Goal: Task Accomplishment & Management: Complete application form

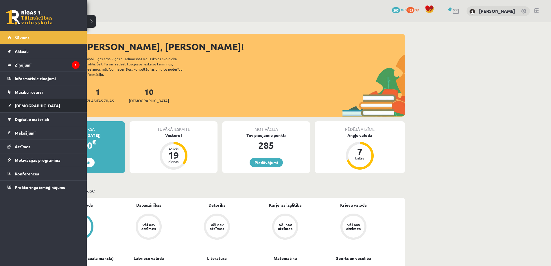
click at [20, 101] on link "[DEMOGRAPHIC_DATA]" at bounding box center [44, 105] width 72 height 13
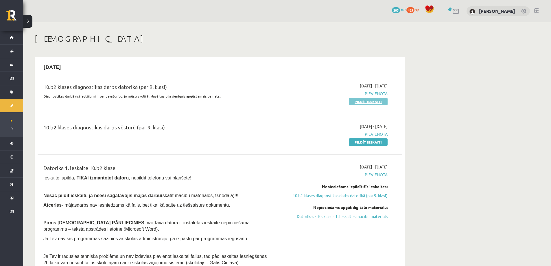
click at [371, 101] on link "Pildīt ieskaiti" at bounding box center [368, 102] width 39 height 8
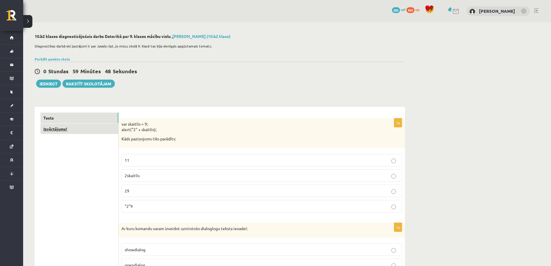
click at [75, 129] on link "Izvērtējums!" at bounding box center [79, 128] width 78 height 11
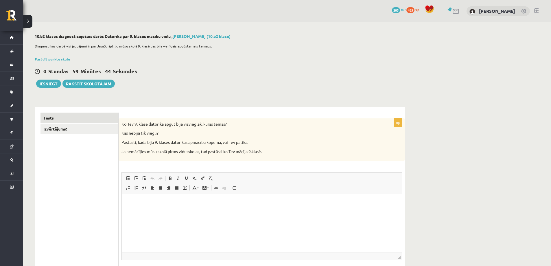
click at [64, 119] on link "Tests" at bounding box center [79, 117] width 78 height 11
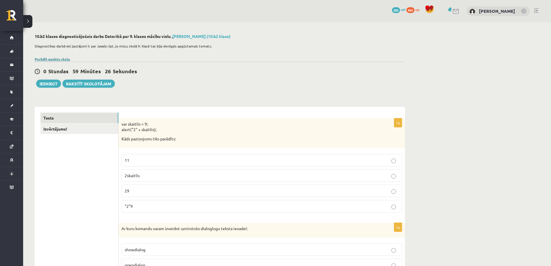
click at [55, 57] on link "Parādīt punktu skalu" at bounding box center [52, 59] width 35 height 5
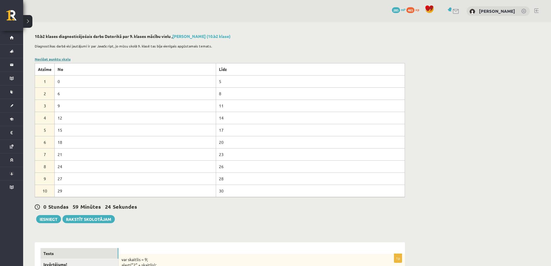
click at [56, 60] on link "Noslēpt punktu skalu" at bounding box center [53, 59] width 36 height 5
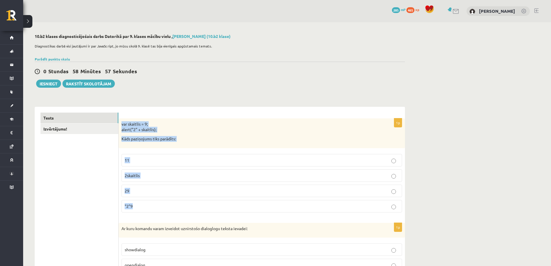
drag, startPoint x: 121, startPoint y: 123, endPoint x: 196, endPoint y: 201, distance: 107.5
click at [196, 201] on div "1p var skaitlis = 9; alert("2" + skaitlis); Kāds paziņojums tiks parādīts: 11 2…" at bounding box center [262, 167] width 286 height 99
copy div "var skaitlis = 9; alert("2" + skaitlis); Kāds paziņojums tiks parādīts: 11 2ska…"
click at [397, 192] on p "29" at bounding box center [262, 191] width 274 height 6
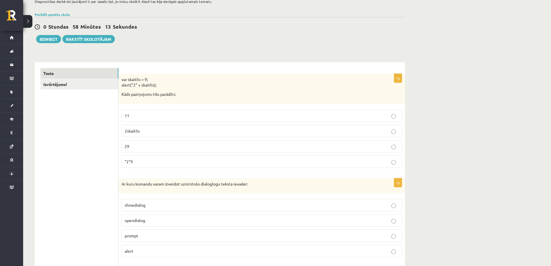
scroll to position [87, 0]
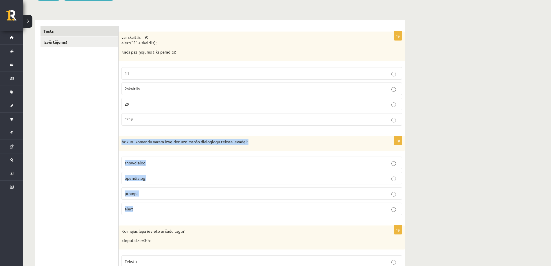
drag, startPoint x: 120, startPoint y: 142, endPoint x: 185, endPoint y: 206, distance: 91.6
click at [185, 206] on div "1p Ar kuru komandu varam izveidot uznirstošo dialoglogu teksta ievadei: showdia…" at bounding box center [262, 178] width 286 height 84
copy div "Ar kuru komandu varam izveidot uznirstošo dialoglogu teksta ievadei: showdialog…"
click at [387, 194] on p "prompt" at bounding box center [262, 193] width 274 height 6
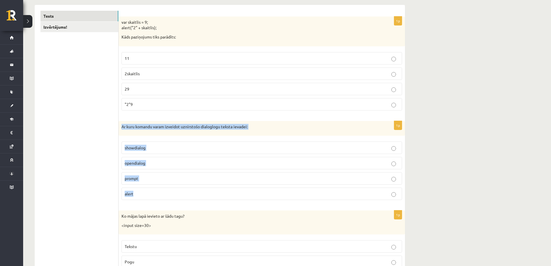
scroll to position [173, 0]
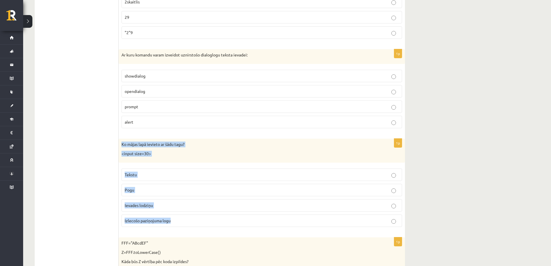
drag, startPoint x: 120, startPoint y: 144, endPoint x: 183, endPoint y: 216, distance: 95.8
click at [183, 216] on div "1p Ko mājas lapā ievieto ar šādu tagu? <input size=30> Tekstu Pogu Ievades lodz…" at bounding box center [262, 184] width 286 height 93
copy div "Ko mājas lapā ievieto ar šādu tagu? <input size=30> Tekstu Pogu Ievades lodziņu…"
click at [388, 204] on p "Ievades lodziņu" at bounding box center [262, 205] width 274 height 6
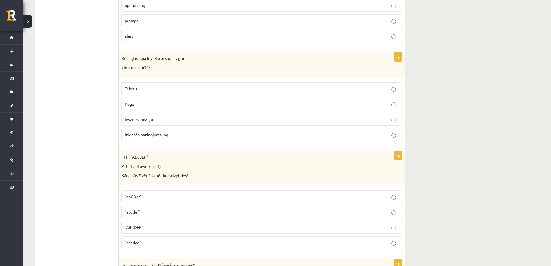
scroll to position [260, 0]
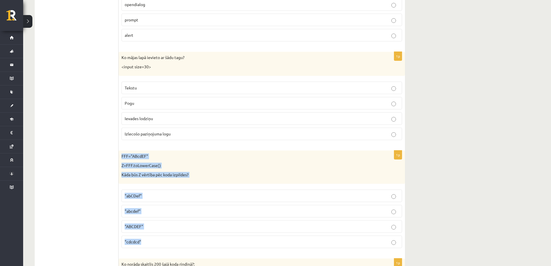
drag, startPoint x: 119, startPoint y: 155, endPoint x: 186, endPoint y: 236, distance: 105.2
click at [186, 236] on div "1p FFF="ABcdEF" Z=FFF.toLowerCase() Kāda būs Z vērtība pēc koda izpildes? "abCD…" at bounding box center [262, 201] width 286 height 102
copy div "FFF="ABcdEF" Z=FFF.toLowerCase() Kāda būs Z vērtība pēc koda izpildes? "abCDef"…"
click at [155, 213] on p ""abcdef"" at bounding box center [262, 211] width 274 height 6
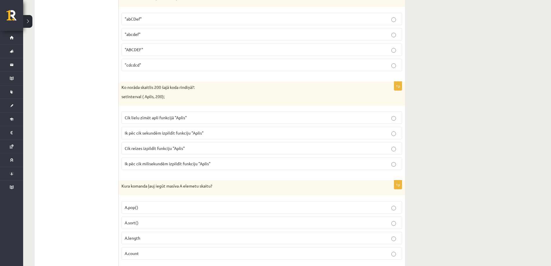
scroll to position [462, 0]
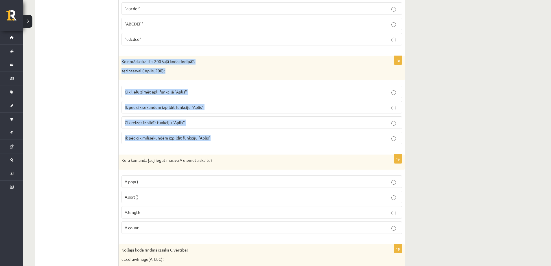
drag, startPoint x: 155, startPoint y: 79, endPoint x: 223, endPoint y: 139, distance: 90.7
click at [223, 139] on div "1p Ko norāda skaitlis 200 šajā koda rindiņā?: setInterval ( Aplis, 200); Cik li…" at bounding box center [262, 102] width 286 height 93
copy div "Ko norāda skaitlis 200 šajā koda rindiņā?: setInterval ( Aplis, 200); Cik lielu…"
click at [391, 139] on p "Ik pēc cik milisekundēm izpildīt funkciju "Aplis"" at bounding box center [262, 138] width 274 height 6
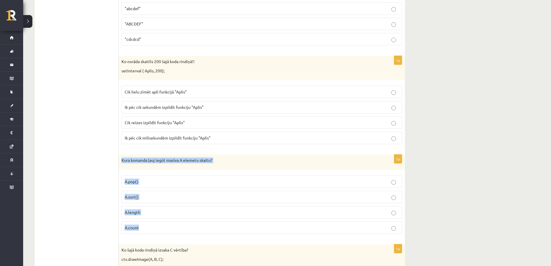
drag, startPoint x: 121, startPoint y: 159, endPoint x: 193, endPoint y: 226, distance: 98.0
click at [193, 226] on div "1p Kura komanda ļauj iegūt masīva A elemetu skaitu? A.pop() A.sort() A.length A…" at bounding box center [262, 196] width 286 height 84
copy div "Kura komanda ļauj iegūt masīva A elemetu skaitu? A.pop() A.sort() A.length A.co…"
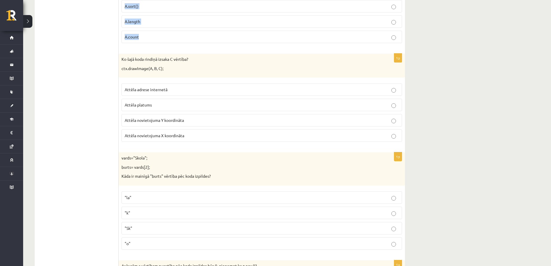
scroll to position [665, 0]
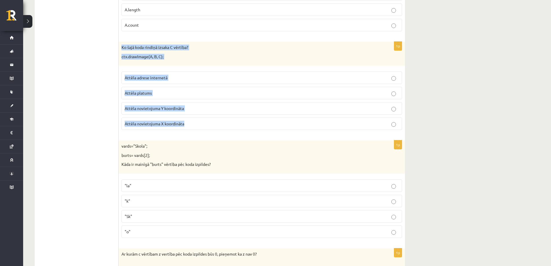
drag, startPoint x: 119, startPoint y: 47, endPoint x: 207, endPoint y: 125, distance: 117.2
click at [207, 125] on div "1p Ko šajā koda rindiņā izsaka C vērtība? ctx.drawImage(A, B, C); Attēla adrese…" at bounding box center [262, 88] width 286 height 93
click at [218, 95] on p "Attēla platums" at bounding box center [262, 93] width 274 height 6
copy div "Ko šajā koda rindiņā izsaka C vērtība? ctx.drawImage(A, B, C); Attēla adrese in…"
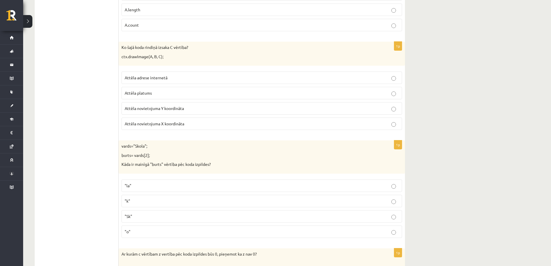
drag, startPoint x: 69, startPoint y: 168, endPoint x: 72, endPoint y: 168, distance: 3.8
drag, startPoint x: 122, startPoint y: 146, endPoint x: 179, endPoint y: 227, distance: 99.3
click at [179, 227] on div "1p vards="Skola"; burts= vards[2]; Kāda ir mainīgā "burts" vērtība pēc koda izp…" at bounding box center [262, 191] width 286 height 102
copy div "vards="Skola"; burts= vards[2]; Kāda ir mainīgā "burts" vērtība pēc koda izpild…"
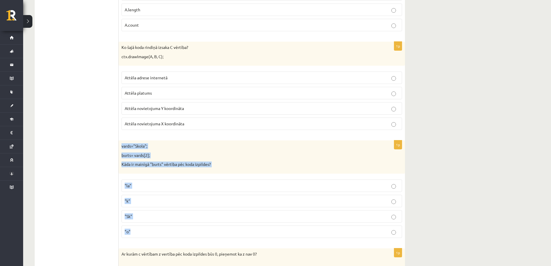
click at [395, 227] on label ""o"" at bounding box center [261, 231] width 280 height 12
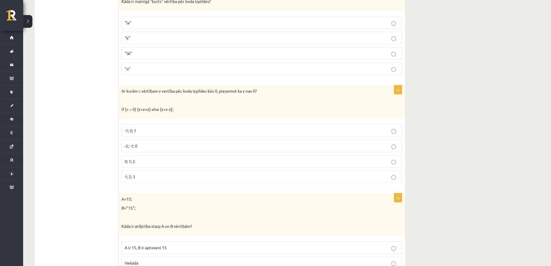
scroll to position [838, 0]
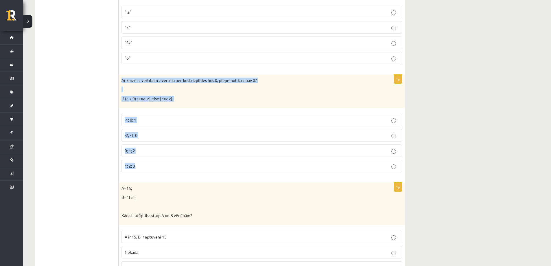
drag, startPoint x: 129, startPoint y: 82, endPoint x: 197, endPoint y: 164, distance: 106.8
click at [197, 164] on div "1p Ar kurām c vērtībam z vertība pēc koda izpildes būs 0, pieņemot ka z nav 0? …" at bounding box center [262, 126] width 286 height 102
copy div "Ar kurām c vērtībam z vertība pēc koda izpildes būs 0, pieņemot ka z nav 0? if …"
click at [391, 137] on p "-2; -1; 0" at bounding box center [262, 135] width 274 height 6
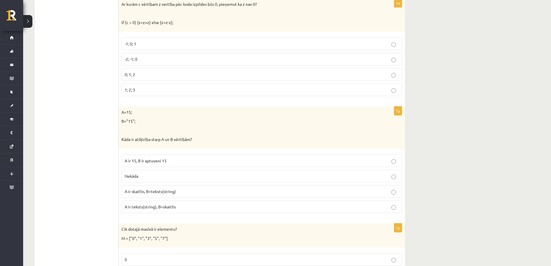
scroll to position [925, 0]
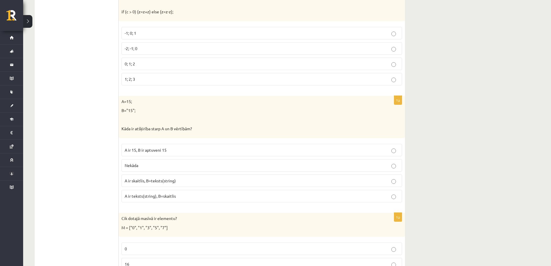
click at [123, 130] on p "Kāda ir atšķirība starp A un B vērtībām?" at bounding box center [246, 129] width 251 height 6
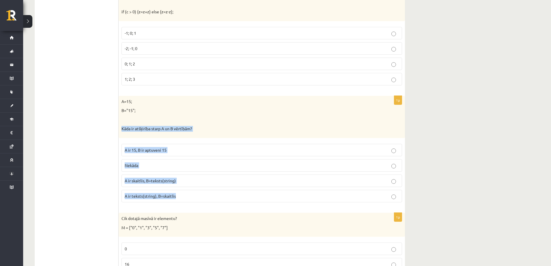
drag, startPoint x: 120, startPoint y: 129, endPoint x: 206, endPoint y: 200, distance: 111.2
click at [206, 200] on div "1p A=15; B="15"; Kāda ir atšķirība starp A un B vērtībām? A ir 15, B ir aptuven…" at bounding box center [262, 151] width 286 height 111
copy div "Kāda ir atšķirība starp A un B vērtībām? A ir 15, B ir aptuveni 15 Nekāda A ir …"
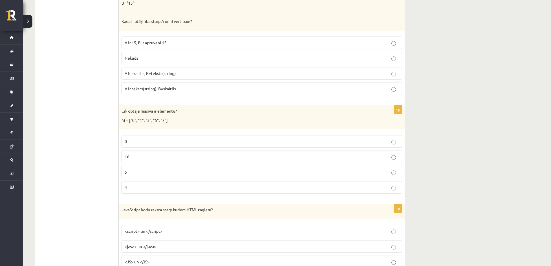
scroll to position [1041, 0]
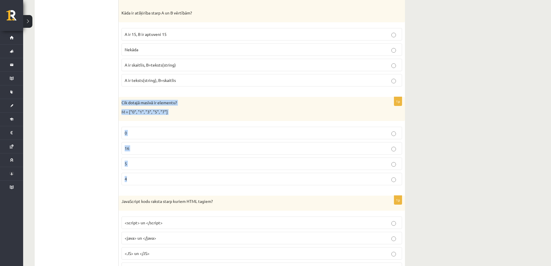
drag, startPoint x: 122, startPoint y: 103, endPoint x: 207, endPoint y: 180, distance: 114.6
click at [208, 180] on div "1p Cik dotajā masīvā ir elementu? M = ["0", "1", "3", "5", "7"] 0 16 5 4" at bounding box center [262, 143] width 286 height 93
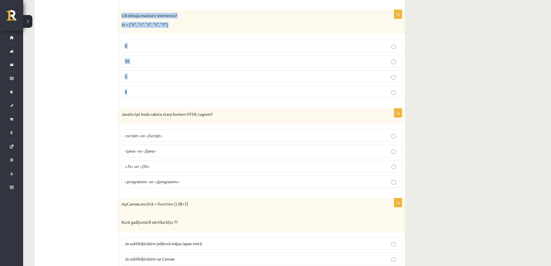
scroll to position [1156, 0]
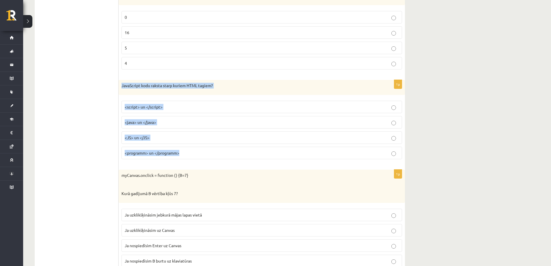
drag, startPoint x: 123, startPoint y: 86, endPoint x: 219, endPoint y: 158, distance: 120.3
click at [219, 158] on div "1p JavaScript kodu raksta starp kuriem HTML tagiem? <script> un </script> <java…" at bounding box center [262, 122] width 286 height 84
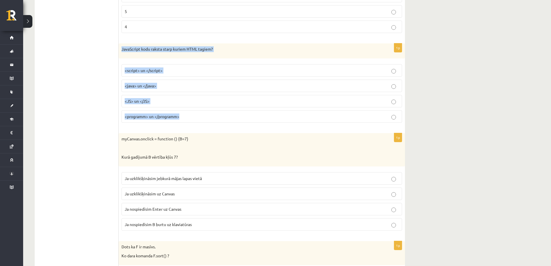
scroll to position [1214, 0]
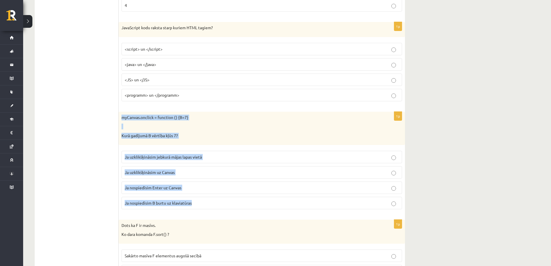
drag, startPoint x: 124, startPoint y: 117, endPoint x: 208, endPoint y: 202, distance: 119.8
click at [208, 202] on div "1p myCanvas.onclick = function () {B=7} Kurā gadījumā B vērtība kļūs 7? Ja uzkl…" at bounding box center [262, 163] width 286 height 102
click at [395, 176] on label "Ja uzklikšķināsim uz Canvas" at bounding box center [261, 172] width 280 height 12
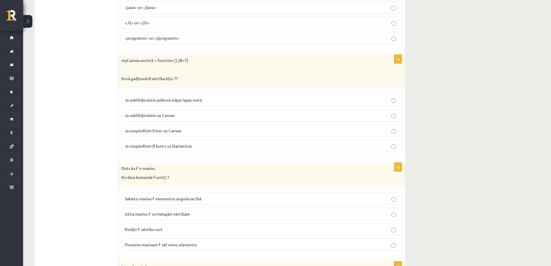
scroll to position [1301, 0]
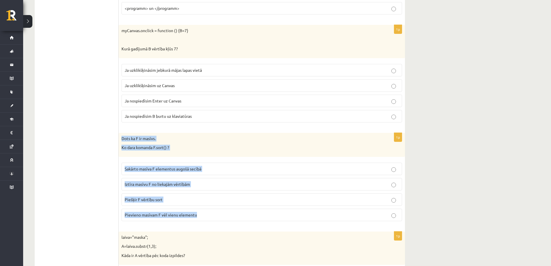
drag, startPoint x: 121, startPoint y: 138, endPoint x: 209, endPoint y: 213, distance: 115.7
click at [209, 213] on div "1p Dots ka F ir masīvs. Ko dara komanda F.sort() ? Sakārto masīva F elementus a…" at bounding box center [262, 179] width 286 height 93
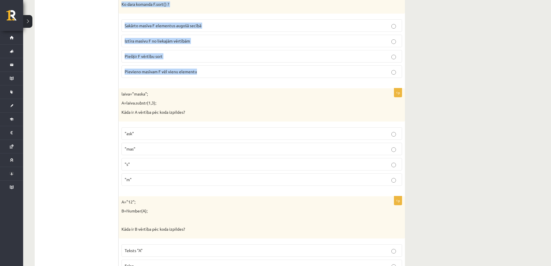
scroll to position [1474, 0]
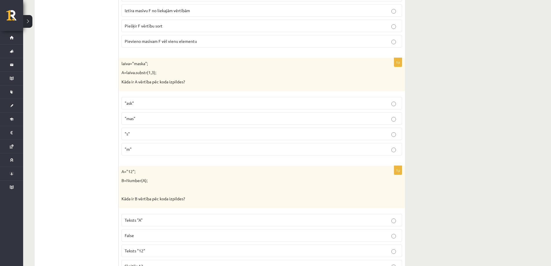
click at [120, 65] on div "laiva="maska"; A=laiva.substr(1,3); Kāda ir A vērtība pēc koda izpildes?" at bounding box center [262, 74] width 286 height 33
drag, startPoint x: 121, startPoint y: 64, endPoint x: 197, endPoint y: 151, distance: 116.5
click at [197, 151] on div "1p laiva="maska"; A=laiva.substr(1,3); Kāda ir A vērtība pēc koda izpildes? "as…" at bounding box center [262, 109] width 286 height 102
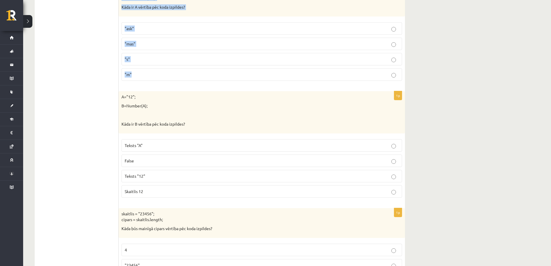
scroll to position [1590, 0]
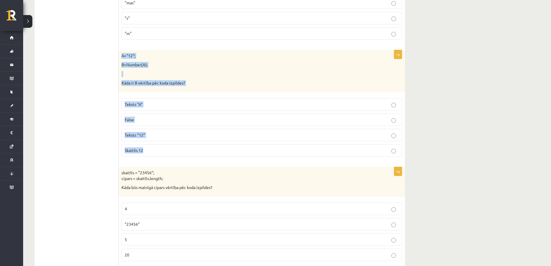
drag, startPoint x: 121, startPoint y: 56, endPoint x: 201, endPoint y: 145, distance: 119.2
click at [201, 145] on div "1p A="12"; B=Number(A); Kāda ir B vērtība pēc koda izpildes? Teksts "A" False T…" at bounding box center [262, 105] width 286 height 111
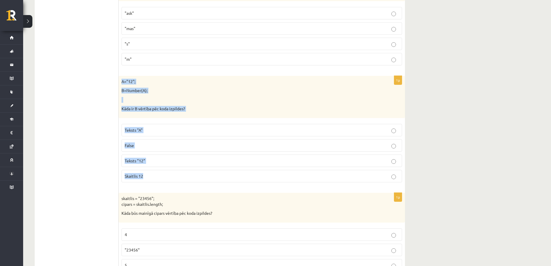
scroll to position [1561, 0]
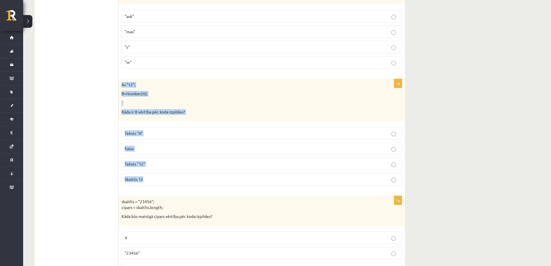
click at [394, 182] on label "Skaitlis 12" at bounding box center [261, 179] width 280 height 12
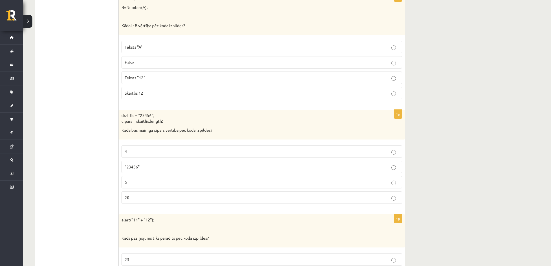
scroll to position [1648, 0]
drag, startPoint x: 121, startPoint y: 114, endPoint x: 184, endPoint y: 192, distance: 100.5
click at [184, 192] on div "1p skaitlis = "23456"; cipars = skaitlis.length; Kāda būs mainīgā cipars vērtīb…" at bounding box center [262, 158] width 286 height 99
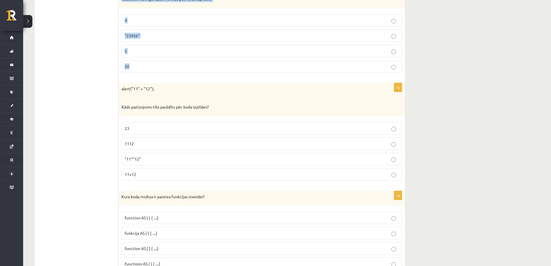
scroll to position [1792, 0]
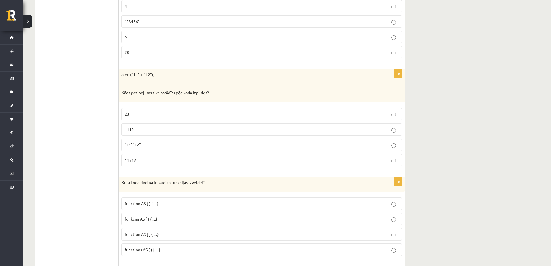
drag, startPoint x: 72, startPoint y: 108, endPoint x: 106, endPoint y: 91, distance: 38.3
drag, startPoint x: 129, startPoint y: 76, endPoint x: 188, endPoint y: 159, distance: 102.0
click at [188, 159] on div "1p alert("11" + "12"); Kāds paziņojums tiks parādīts pēc koda izpildes? 23 1112…" at bounding box center [262, 120] width 286 height 102
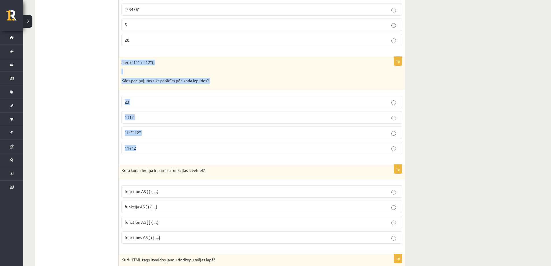
scroll to position [1850, 0]
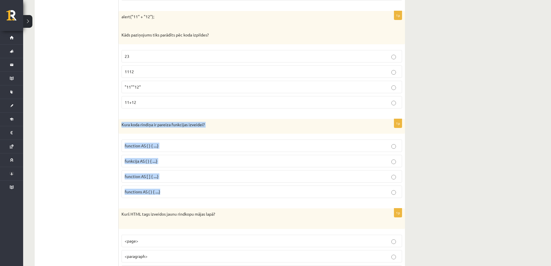
drag, startPoint x: 120, startPoint y: 124, endPoint x: 197, endPoint y: 190, distance: 102.3
click at [197, 190] on div "1p Kura koda rindiņa ir pareiza funkcijas izveidei? function AS ( ) { ....} fun…" at bounding box center [262, 161] width 286 height 84
click at [165, 177] on p "function AS [ ] { ....}" at bounding box center [262, 176] width 274 height 6
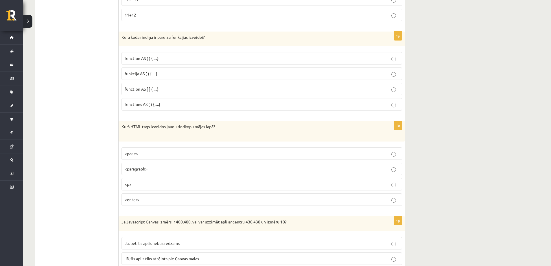
scroll to position [1965, 0]
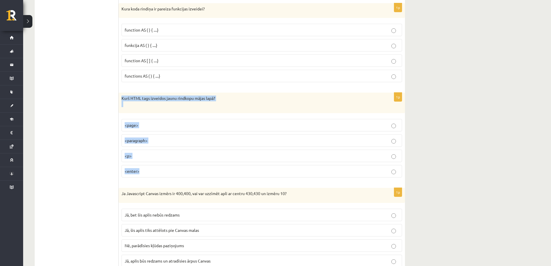
drag, startPoint x: 131, startPoint y: 102, endPoint x: 201, endPoint y: 170, distance: 97.3
click at [201, 170] on div "1p Kurš HTML tags izveidos jaunu rindkopu mājas lapā? <page> <paragraph> <p> <e…" at bounding box center [262, 136] width 286 height 89
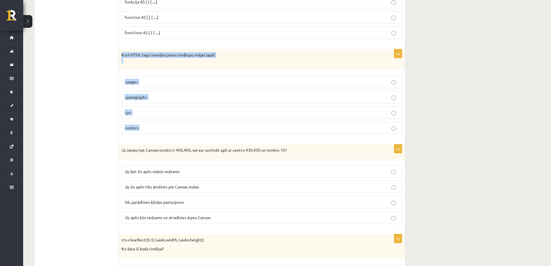
scroll to position [2023, 0]
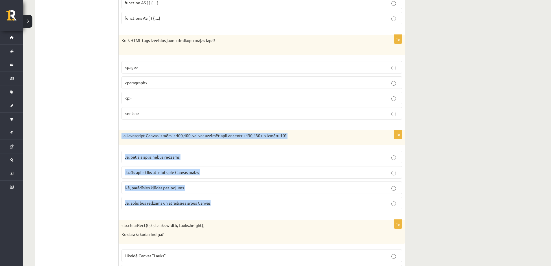
drag, startPoint x: 149, startPoint y: 147, endPoint x: 233, endPoint y: 207, distance: 102.8
click at [233, 207] on div "1p Ja Javascript Canvas izmērs ir 400,400, vai var uzzīmēt apli ar centru 430,4…" at bounding box center [262, 172] width 286 height 84
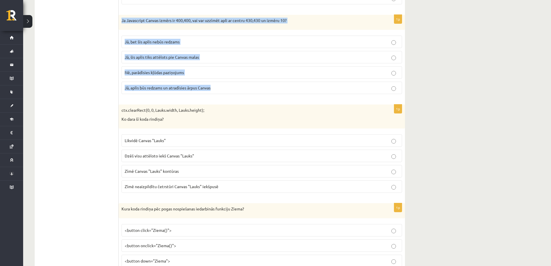
scroll to position [2139, 0]
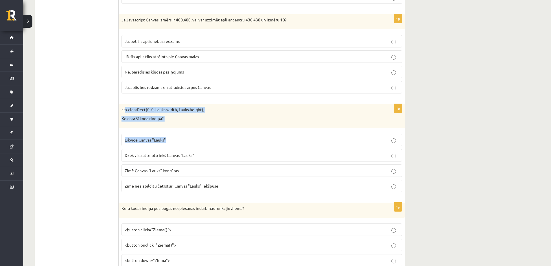
drag, startPoint x: 125, startPoint y: 109, endPoint x: 179, endPoint y: 139, distance: 61.3
click at [183, 142] on div "1p ctx.clearRect(0, 0, Lauks.width, Lauks.height); Ko dara šī koda rindiņa? Lik…" at bounding box center [262, 150] width 286 height 93
click at [121, 112] on div "ctx.clearRect(0, 0, Lauks.width, Lauks.height); Ko dara šī koda rindiņa?" at bounding box center [262, 116] width 286 height 24
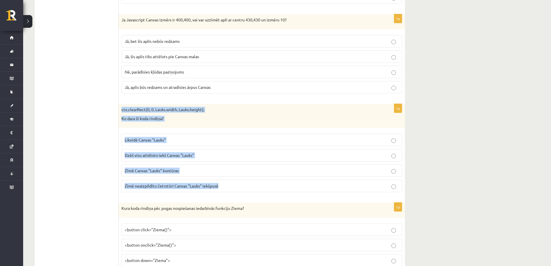
drag, startPoint x: 123, startPoint y: 110, endPoint x: 235, endPoint y: 188, distance: 136.6
click at [235, 188] on div "1p ctx.clearRect(0, 0, Lauks.width, Lauks.height); Ko dara šī koda rindiņa? Lik…" at bounding box center [262, 150] width 286 height 93
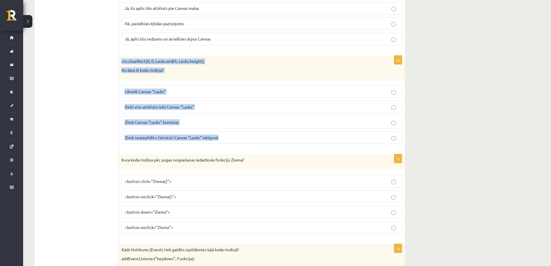
scroll to position [2197, 0]
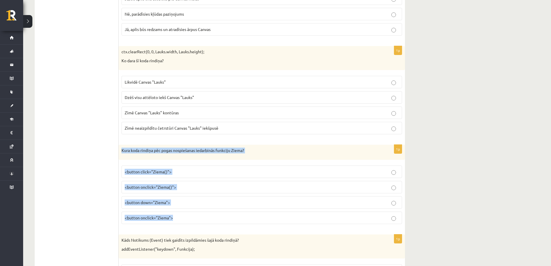
drag, startPoint x: 121, startPoint y: 150, endPoint x: 208, endPoint y: 212, distance: 107.3
click at [208, 212] on div "1p Kura koda rindiņa pēc pogas nospiešanas iedarbinās funkciju Ziema? <button c…" at bounding box center [262, 187] width 286 height 84
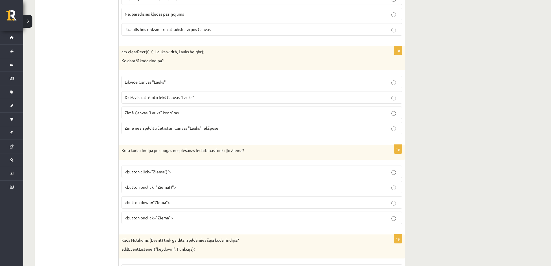
drag, startPoint x: 84, startPoint y: 123, endPoint x: 122, endPoint y: 135, distance: 39.8
click at [195, 187] on p "<button onclick="Ziema()">" at bounding box center [262, 187] width 274 height 6
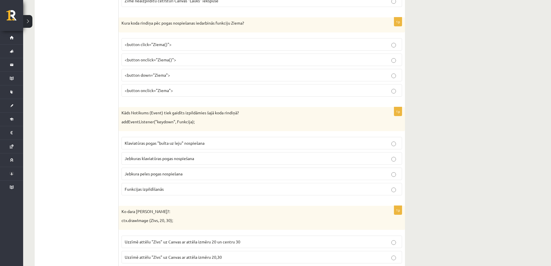
scroll to position [2328, 0]
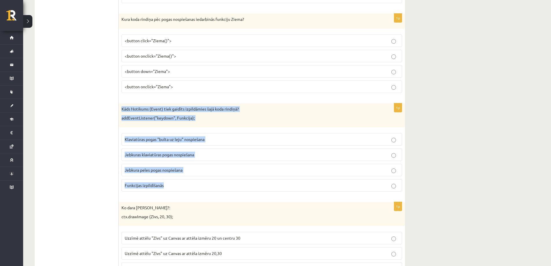
drag, startPoint x: 120, startPoint y: 107, endPoint x: 210, endPoint y: 186, distance: 119.2
click at [210, 186] on div "1p Kāds Notikums (Event) tiek gaidīts izpildāmies šajā koda rindiņā? addEventLi…" at bounding box center [262, 149] width 286 height 93
click at [397, 158] on label "Jebkuras klaviatūras pogas nospiešana" at bounding box center [261, 154] width 280 height 12
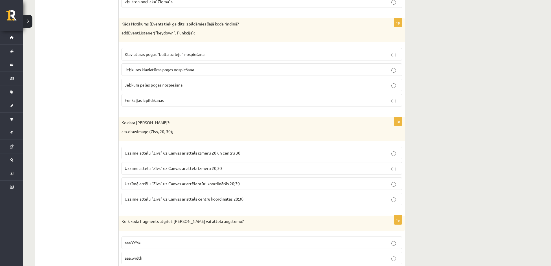
scroll to position [2414, 0]
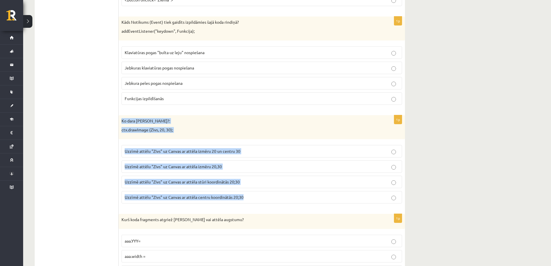
drag, startPoint x: 119, startPoint y: 119, endPoint x: 255, endPoint y: 201, distance: 158.6
click at [255, 201] on div "1p Ko dara koda rindiņa?: ctx.drawImage (Zivs, 20, 30); Uzzīmē attēlu "Zivs" uz…" at bounding box center [262, 161] width 286 height 93
click at [227, 182] on span "Uzzīmē attēlu "Zivs" uz Canvas ar attēla stūri koordinātās 20;30" at bounding box center [182, 181] width 115 height 5
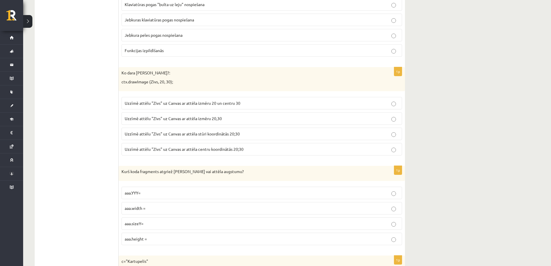
scroll to position [2472, 0]
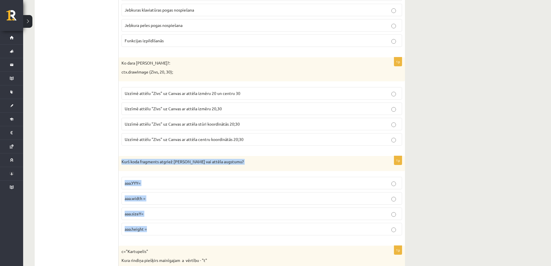
drag, startPoint x: 140, startPoint y: 164, endPoint x: 202, endPoint y: 225, distance: 87.9
click at [202, 225] on div "1p Kurš koda fragments atgriež Canvas vai attēla augstumu? aaa.YYY= aaa.width =…" at bounding box center [262, 198] width 286 height 84
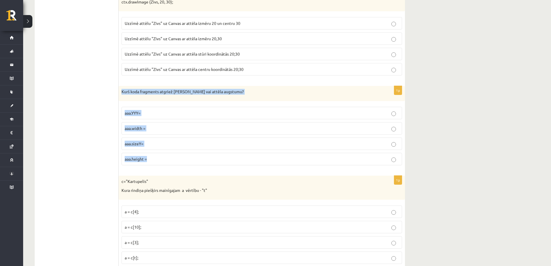
scroll to position [2588, 0]
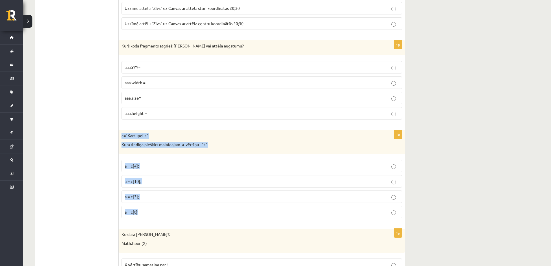
drag, startPoint x: 119, startPoint y: 135, endPoint x: 182, endPoint y: 207, distance: 94.9
click at [182, 207] on div "1p c="Kartupelis" Kura rindiņa piešķirs mainīgajam a vērtību - "t" a = c[4]; a …" at bounding box center [262, 176] width 286 height 93
click at [175, 196] on p "a = c[3];" at bounding box center [262, 196] width 274 height 6
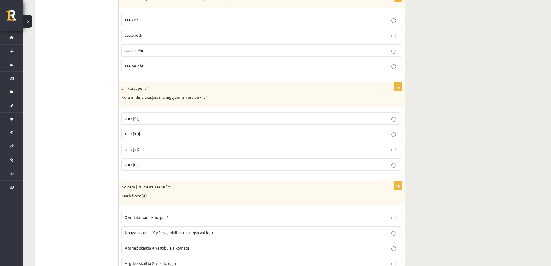
scroll to position [2674, 0]
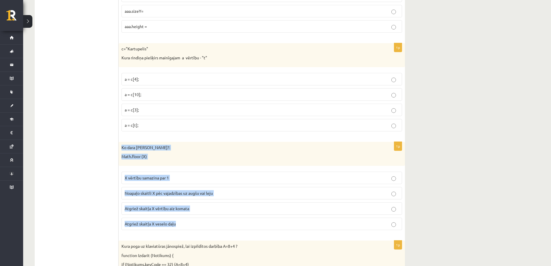
drag, startPoint x: 119, startPoint y: 149, endPoint x: 210, endPoint y: 225, distance: 118.8
click at [210, 225] on div "1p Ko dara koda rindiņa?: Math.floor (X) X vērtību samazina par 1 Noapaļo skait…" at bounding box center [262, 188] width 286 height 93
click at [390, 209] on p "Atgriež skaitļa X vērtību aiz komata" at bounding box center [262, 208] width 274 height 6
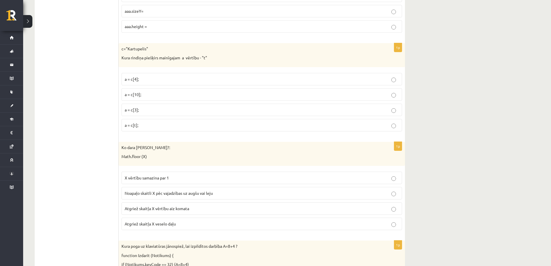
click at [391, 223] on p "Atgriež skaitļa X veselo daļu" at bounding box center [262, 224] width 274 height 6
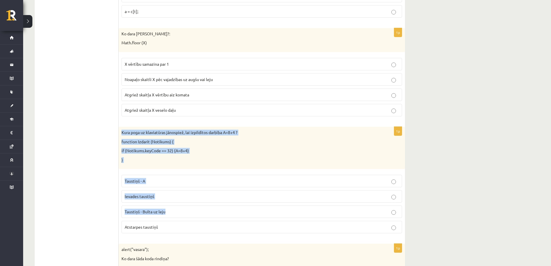
scroll to position [2790, 0]
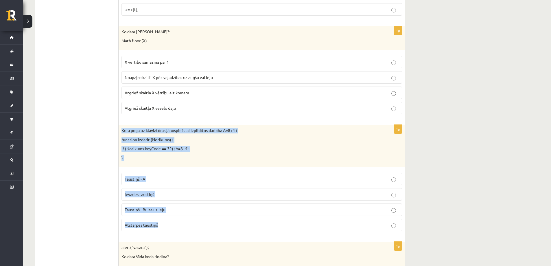
drag, startPoint x: 121, startPoint y: 160, endPoint x: 206, endPoint y: 226, distance: 108.0
click at [206, 226] on div "1p Kura poga uz klaviatūras jānospiež, lai izpildītos darbība A=8+4 ? function …" at bounding box center [262, 180] width 286 height 111
click at [396, 225] on p "Atstarpes taustiņš" at bounding box center [262, 225] width 274 height 6
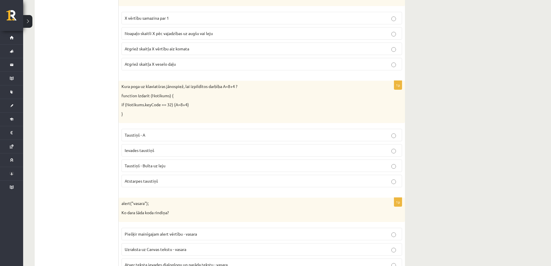
scroll to position [2877, 0]
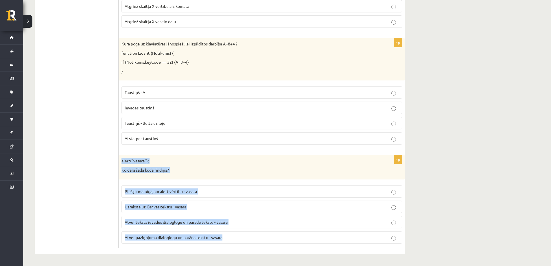
drag, startPoint x: 123, startPoint y: 160, endPoint x: 234, endPoint y: 238, distance: 135.6
click at [234, 238] on div "1p alert("vasara"); Ko dara šāda koda rindiņa? Piešķir mainīgajam alert vērtību…" at bounding box center [262, 201] width 286 height 93
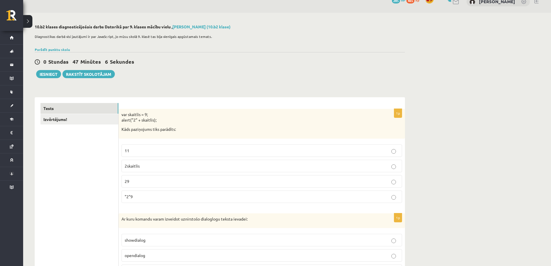
scroll to position [0, 0]
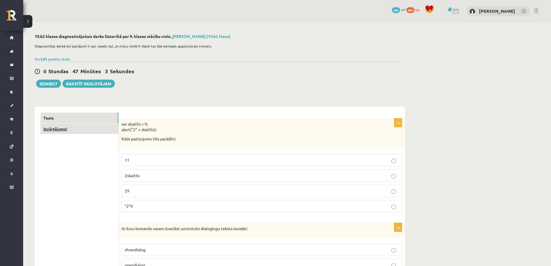
click at [77, 127] on link "Izvērtējums!" at bounding box center [79, 128] width 78 height 11
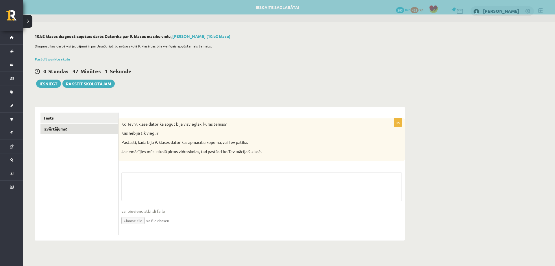
click at [146, 171] on div "0p Ko Tev 9. klasē datorikā apgūt bija visvieglāk, kuras tēmas? Kas nebija tik …" at bounding box center [262, 176] width 286 height 116
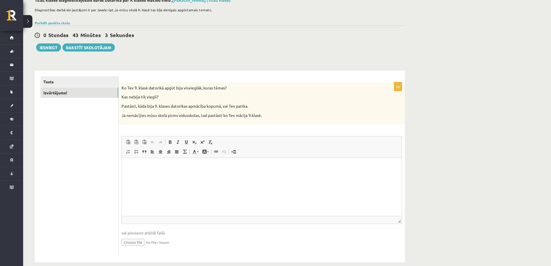
scroll to position [45, 0]
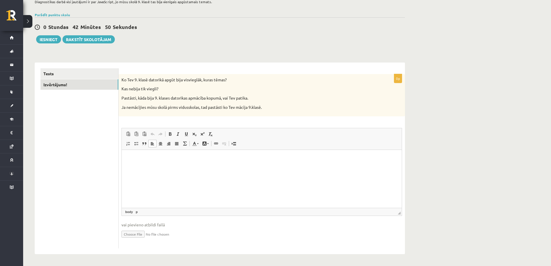
click at [150, 167] on html at bounding box center [262, 159] width 280 height 18
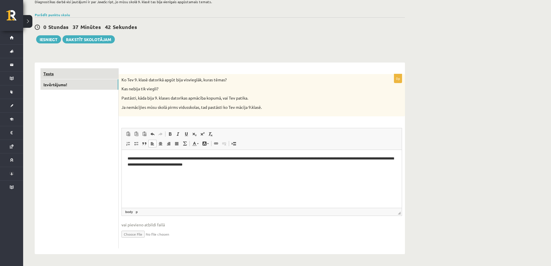
click at [68, 75] on link "Tests" at bounding box center [79, 73] width 78 height 11
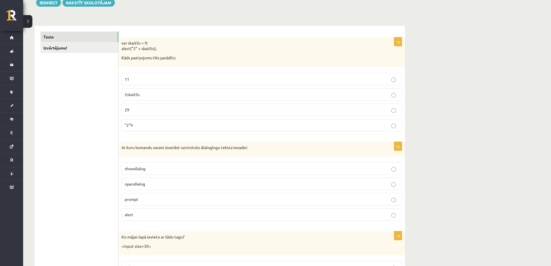
scroll to position [0, 0]
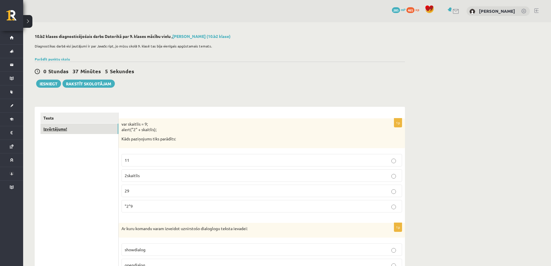
click at [65, 129] on link "Izvērtējums!" at bounding box center [79, 128] width 78 height 11
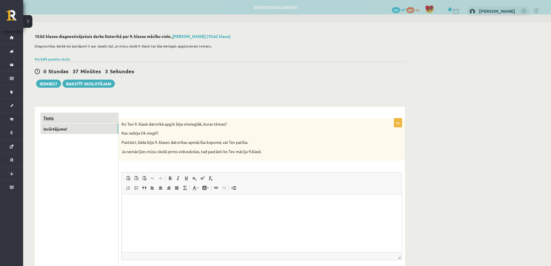
click at [148, 169] on div "**********" at bounding box center [262, 205] width 286 height 174
click at [247, 177] on span "Paste Keyboard shortcut Ctrl+V Paste as plain text Keyboard shortcut Ctrl+Shift…" at bounding box center [261, 179] width 275 height 10
click at [53, 121] on link "Tests" at bounding box center [79, 117] width 78 height 11
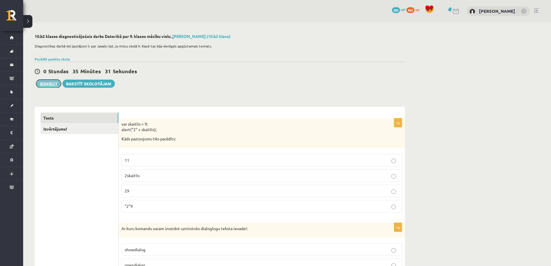
click at [48, 85] on button "Iesniegt" at bounding box center [48, 83] width 25 height 8
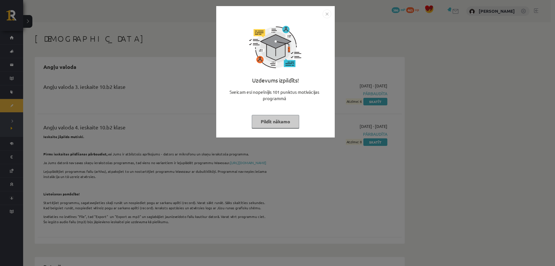
click at [286, 120] on button "Pildīt nākamo" at bounding box center [275, 121] width 47 height 13
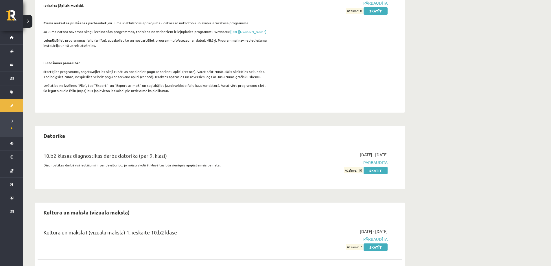
scroll to position [173, 0]
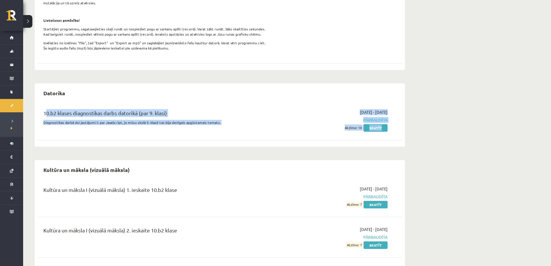
drag, startPoint x: 45, startPoint y: 119, endPoint x: 149, endPoint y: 139, distance: 105.8
click at [142, 143] on div "10.b2 klases diagnostikas darbs datorikā (par 9. klasi) Diagnostikas darbā visi…" at bounding box center [220, 123] width 364 height 40
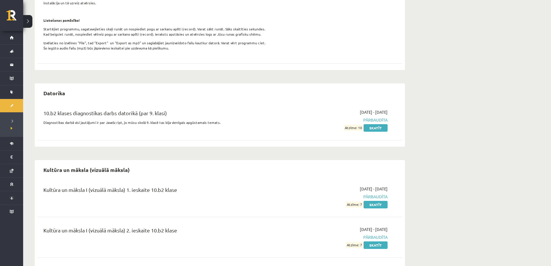
click at [186, 144] on div "10.b2 klases diagnostikas darbs datorikā (par 9. klasi) Diagnostikas darbā visi…" at bounding box center [220, 123] width 364 height 40
click at [373, 136] on div "10.b2 klases diagnostikas darbs datorikā (par 9. klasi) Diagnostikas darbā visi…" at bounding box center [220, 119] width 364 height 33
click at [373, 132] on link "Skatīt" at bounding box center [375, 128] width 24 height 8
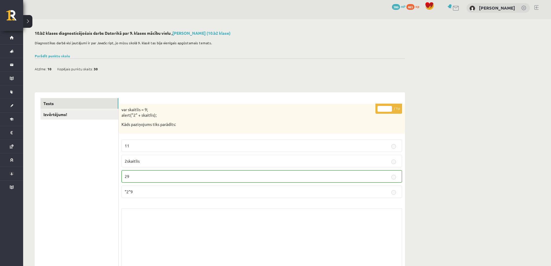
scroll to position [173, 0]
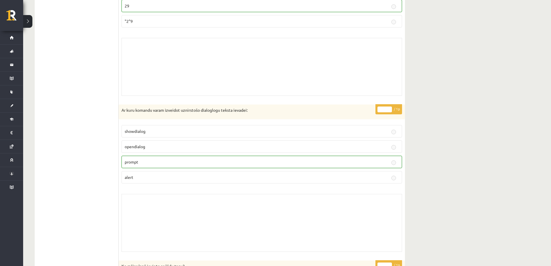
drag, startPoint x: 205, startPoint y: 163, endPoint x: 209, endPoint y: 162, distance: 3.9
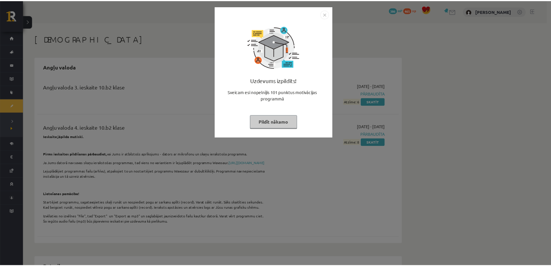
scroll to position [173, 0]
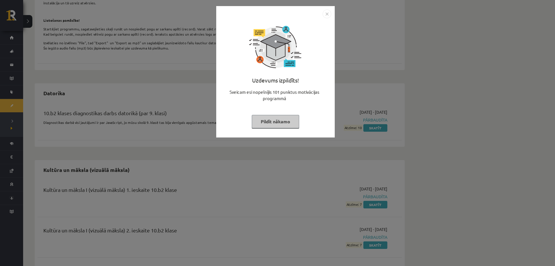
click at [287, 124] on button "Pildīt nākamo" at bounding box center [275, 121] width 47 height 13
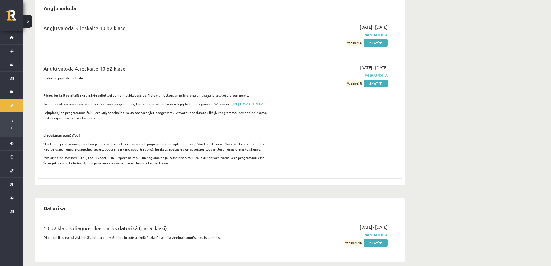
scroll to position [58, 0]
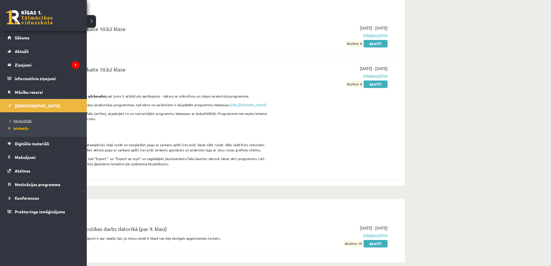
click at [23, 120] on span "Neizpildītās" at bounding box center [19, 120] width 24 height 5
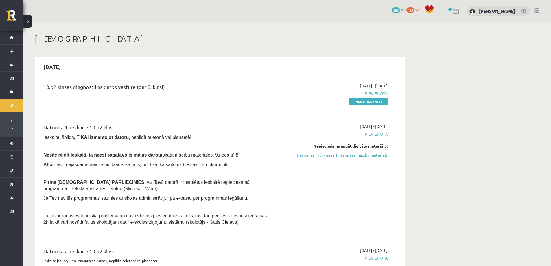
drag, startPoint x: 153, startPoint y: 86, endPoint x: 49, endPoint y: 89, distance: 104.1
click at [49, 89] on div "10.b2 klases diagnostikas darbs vēsturē (par 9. klasi)" at bounding box center [156, 88] width 226 height 11
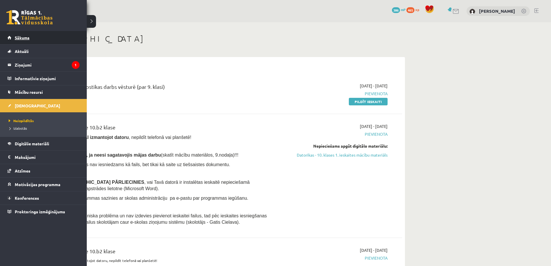
click at [17, 39] on span "Sākums" at bounding box center [22, 37] width 15 height 5
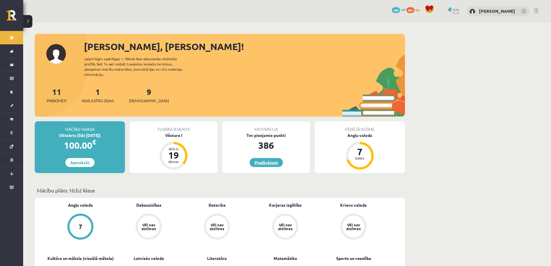
click at [271, 158] on link "Piedāvājumi" at bounding box center [265, 162] width 33 height 9
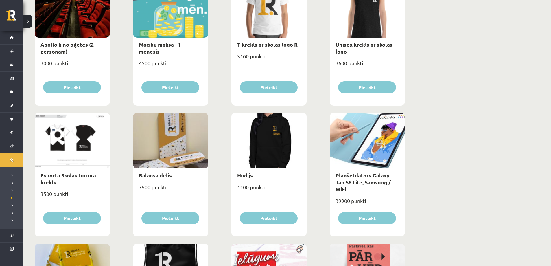
scroll to position [202, 0]
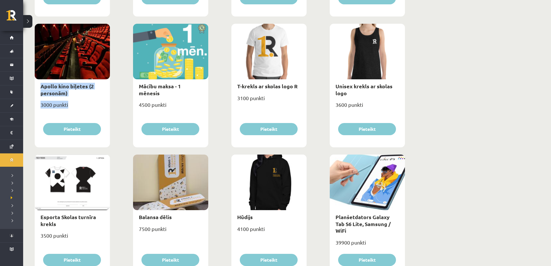
drag, startPoint x: 36, startPoint y: 84, endPoint x: 96, endPoint y: 112, distance: 67.0
click at [96, 112] on div "Apollo kino biļetes (2 personām) 3000 punkti [GEOGRAPHIC_DATA]" at bounding box center [72, 85] width 75 height 123
